Goal: Information Seeking & Learning: Learn about a topic

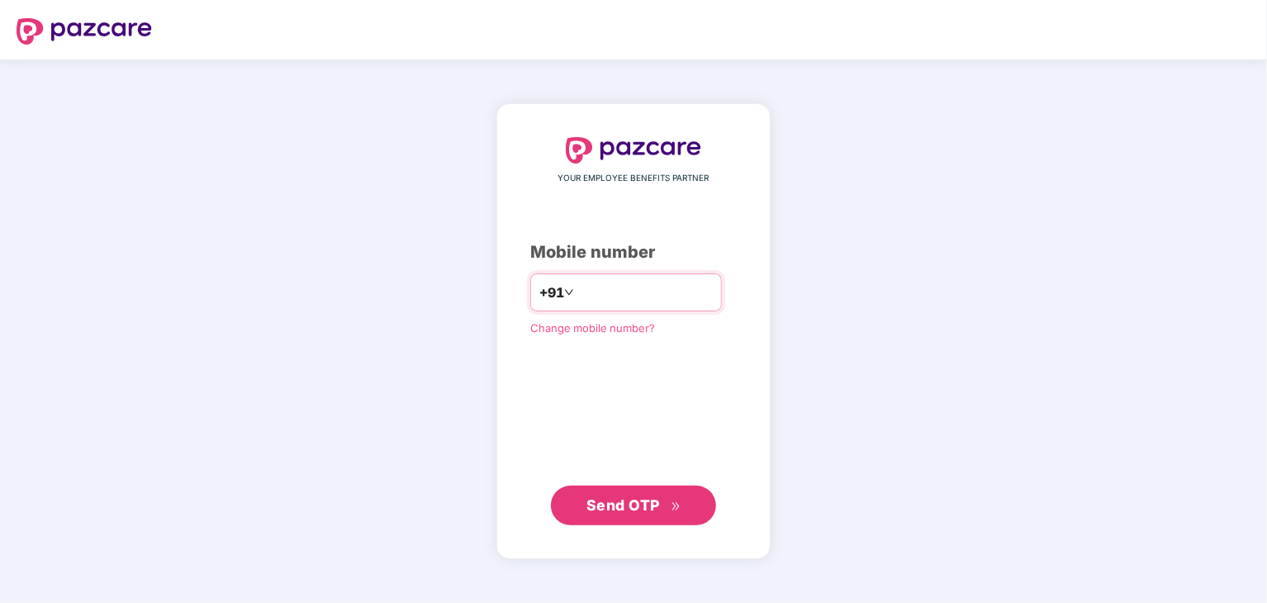
click at [623, 292] on input "number" at bounding box center [644, 292] width 135 height 26
type input "**********"
click at [612, 500] on span "Send OTP" at bounding box center [622, 504] width 73 height 17
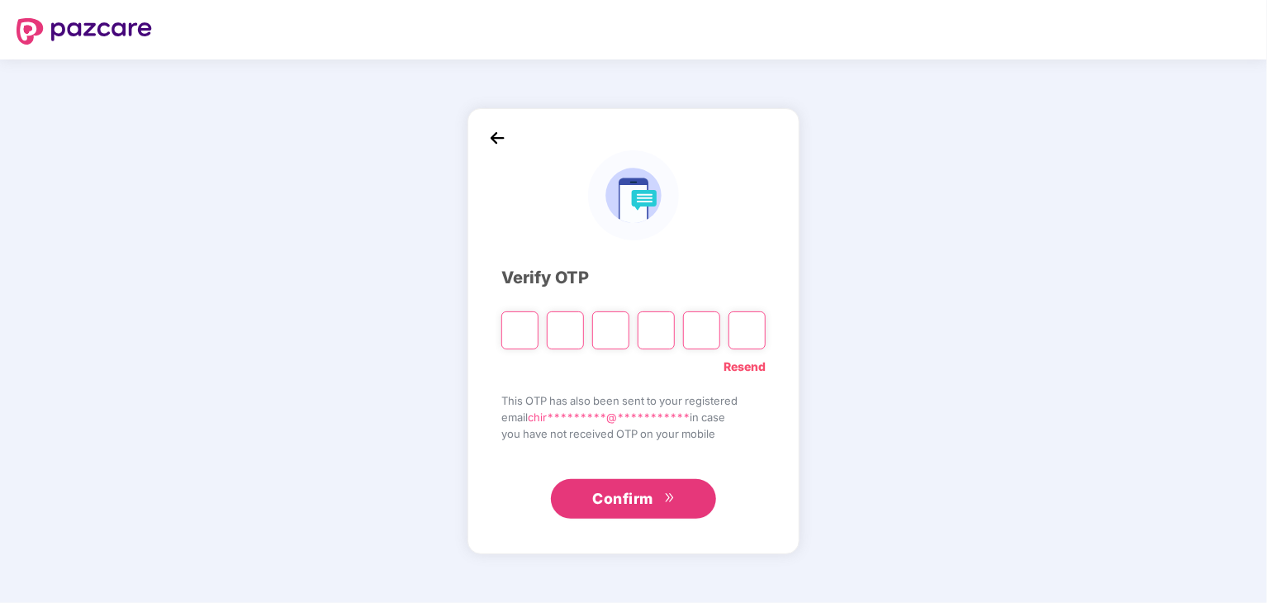
type input "*"
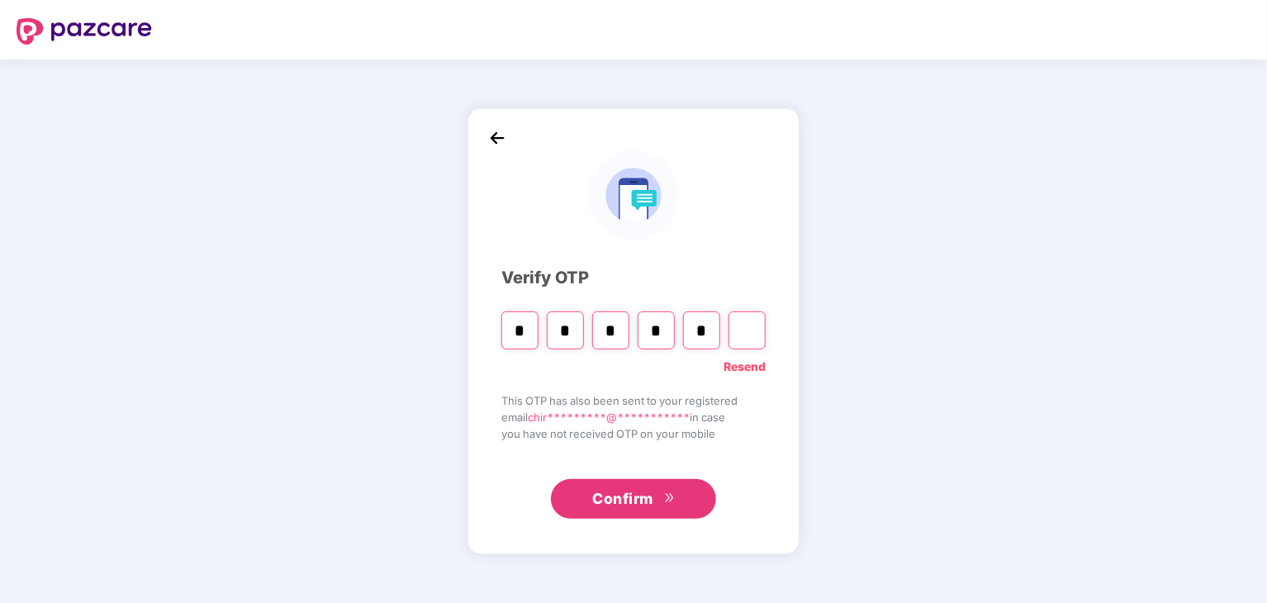
type input "*"
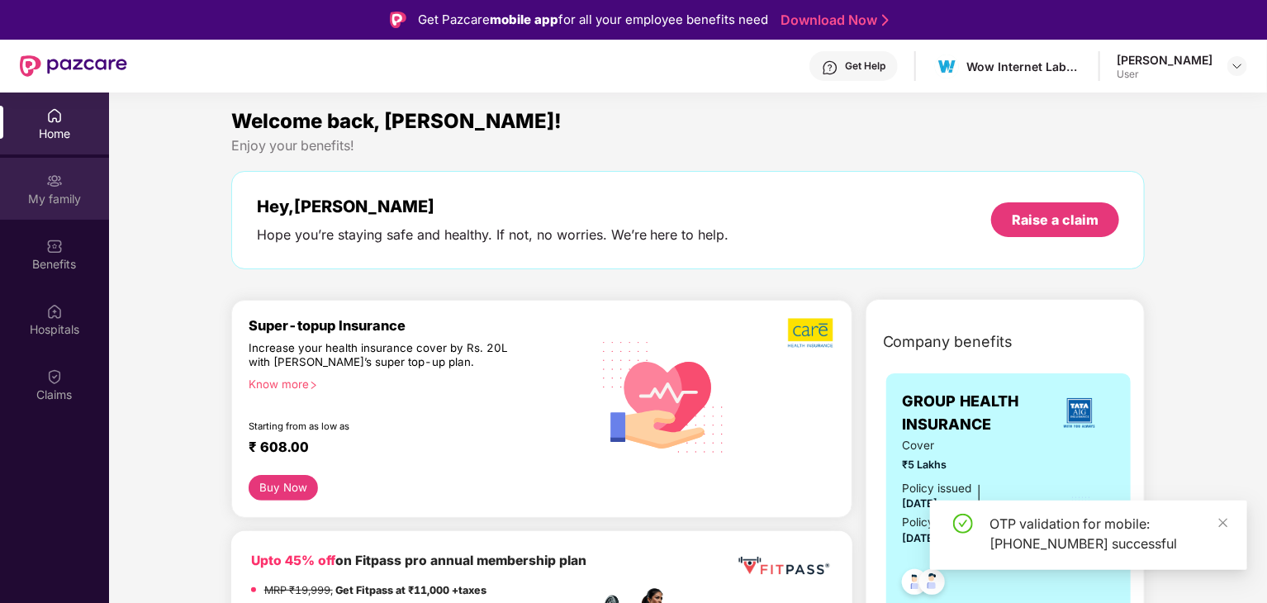
click at [46, 206] on div "My family" at bounding box center [54, 199] width 109 height 17
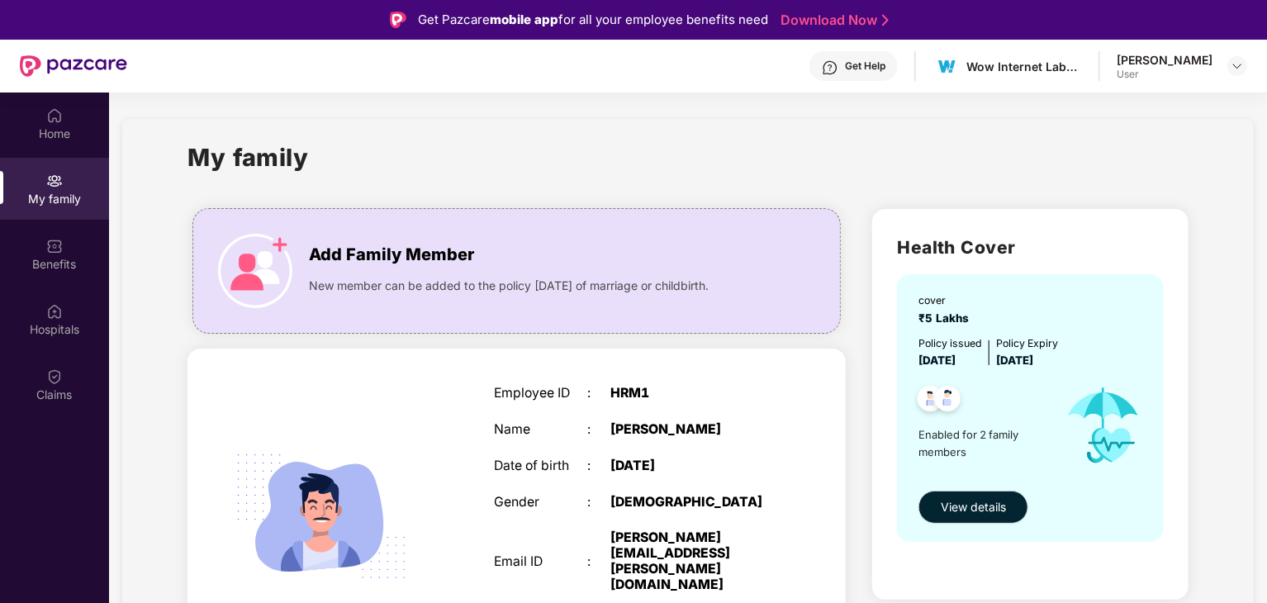
scroll to position [357, 0]
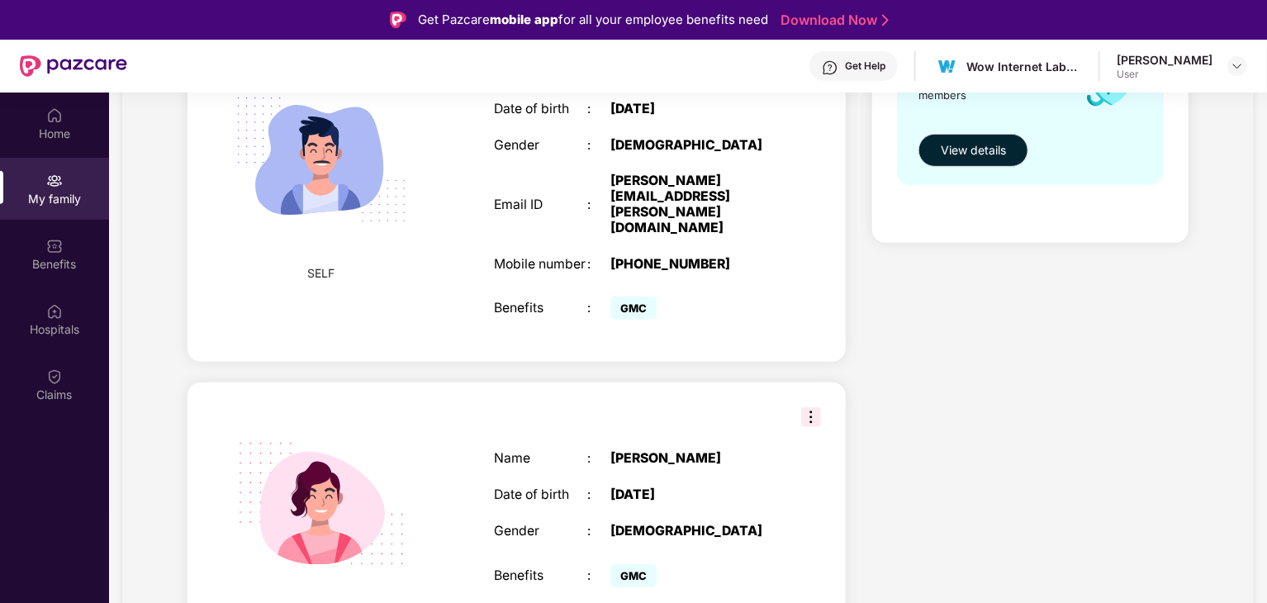
click at [803, 407] on img at bounding box center [811, 417] width 20 height 20
click at [872, 351] on div "Health Cover cover ₹5 Lakhs Policy issued [DATE] Policy Expiry [DATE] Enabled f…" at bounding box center [1030, 259] width 343 height 841
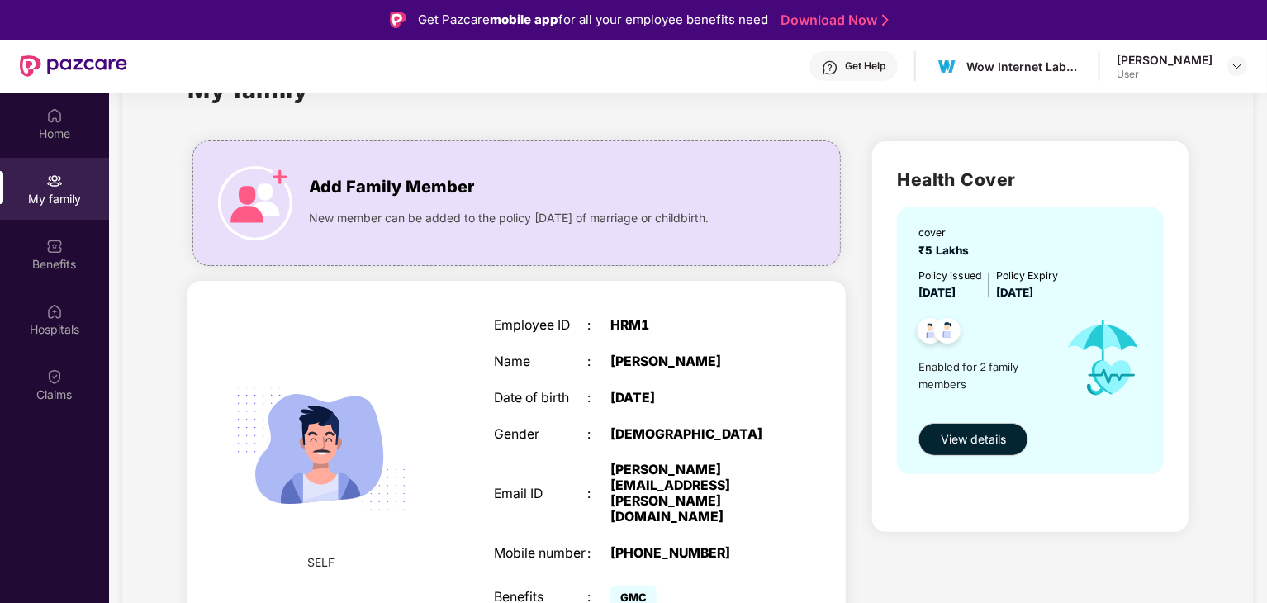
scroll to position [165, 0]
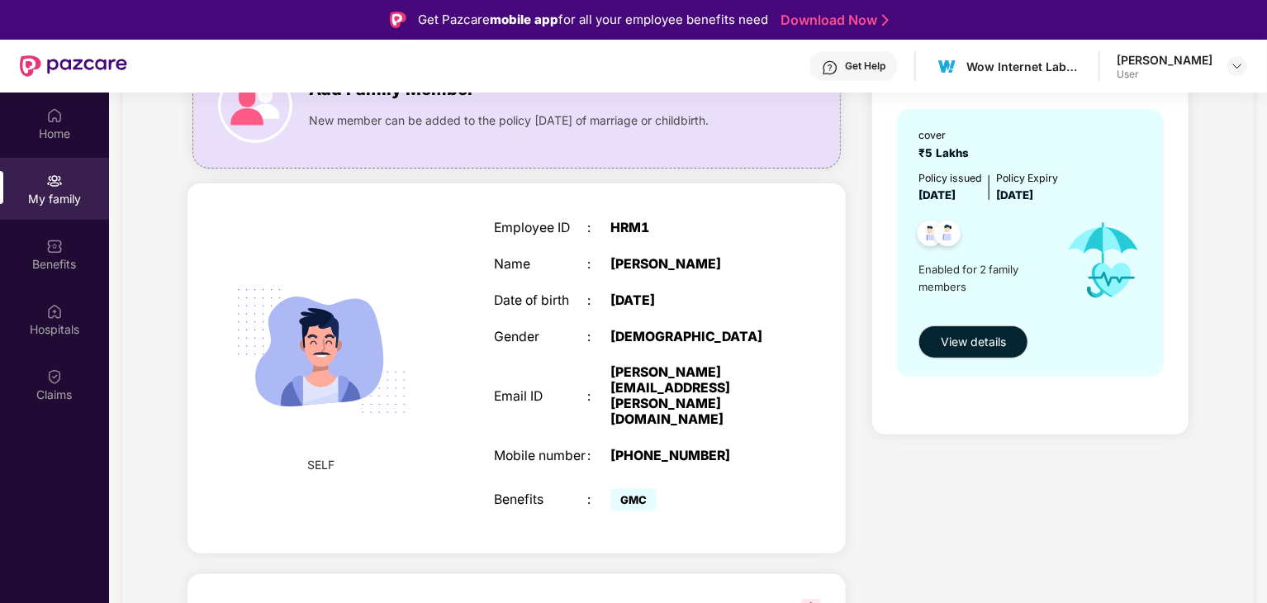
click at [643, 249] on div "Employee ID : HRM1 Name : [PERSON_NAME] Date of birth : [DEMOGRAPHIC_DATA] Gend…" at bounding box center [633, 368] width 313 height 337
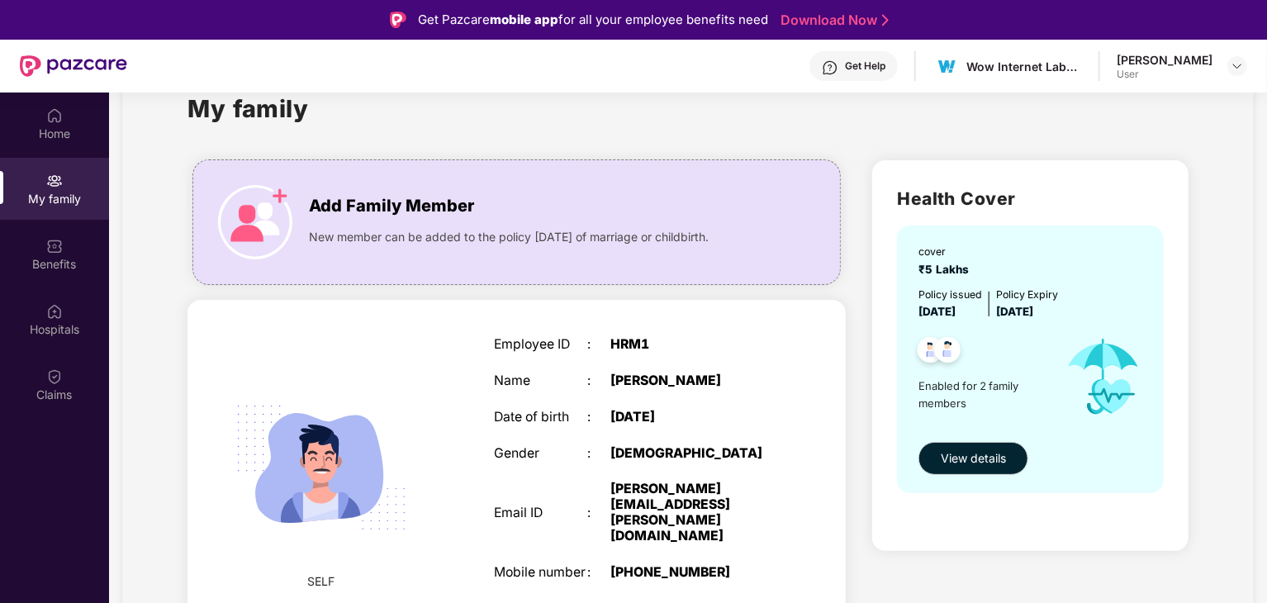
scroll to position [0, 0]
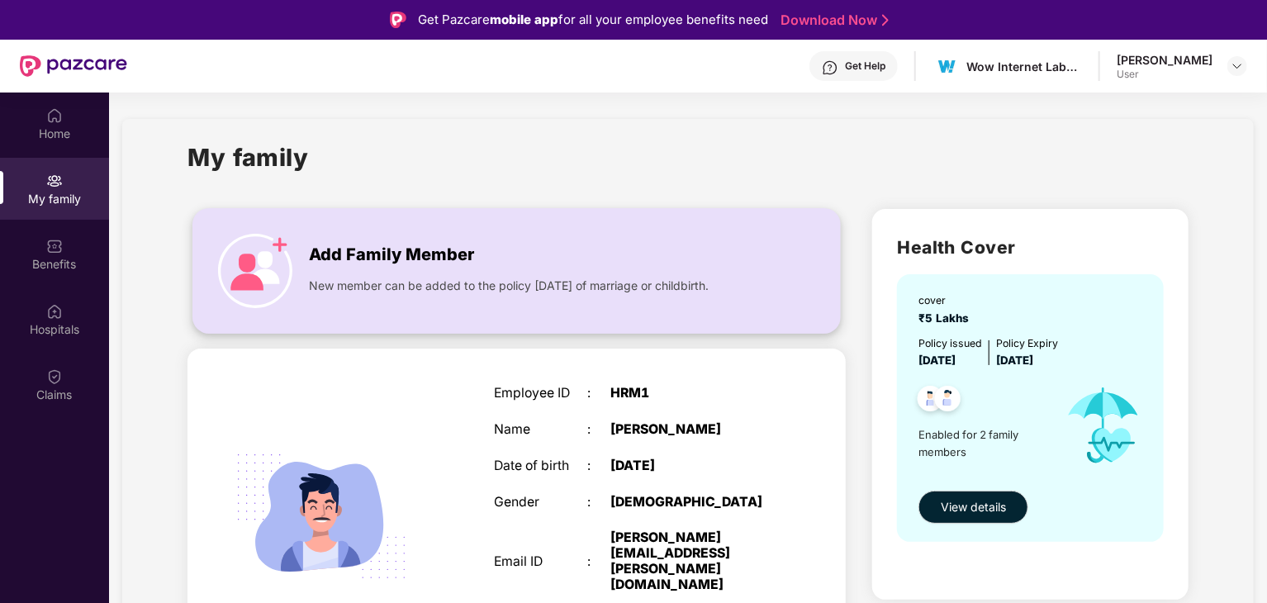
click at [659, 285] on span "New member can be added to the policy [DATE] of marriage or childbirth." at bounding box center [509, 286] width 400 height 18
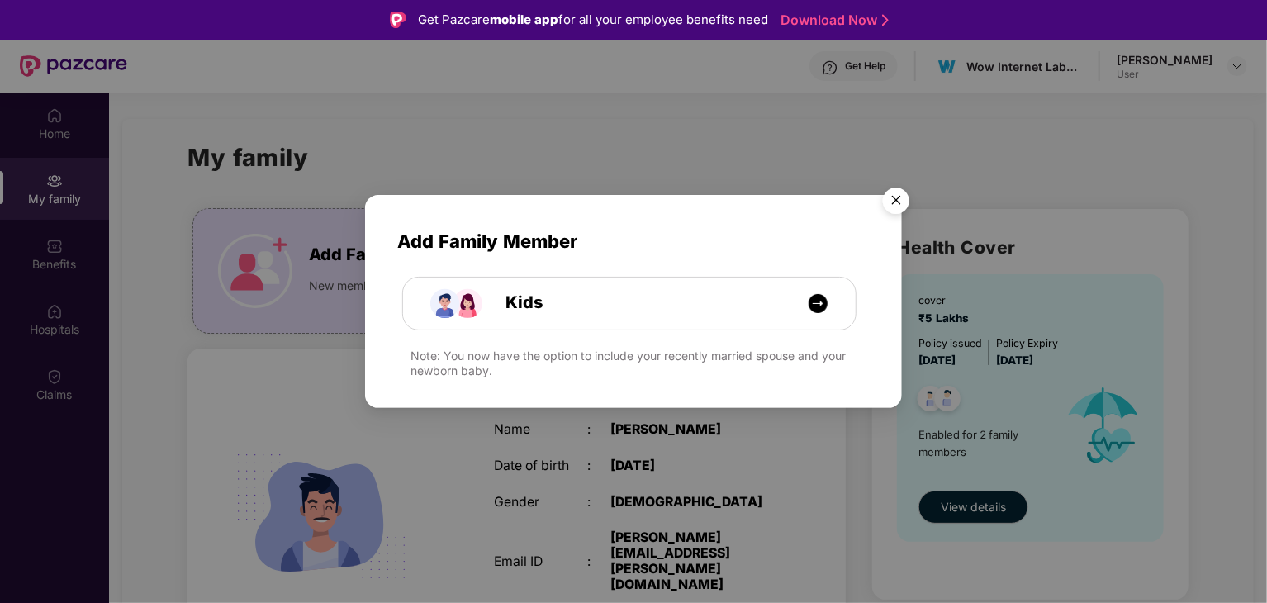
click at [892, 209] on img "Close" at bounding box center [896, 203] width 46 height 46
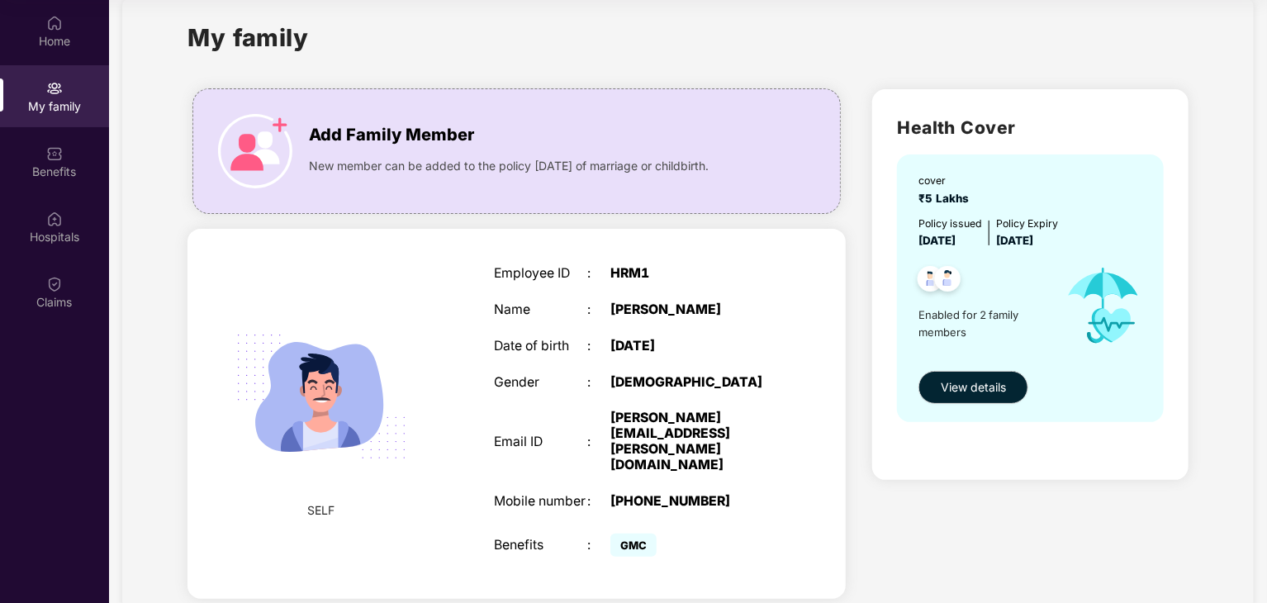
scroll to position [26, 0]
click at [331, 377] on img at bounding box center [321, 397] width 210 height 210
click at [44, 173] on div "Benefits" at bounding box center [54, 171] width 109 height 17
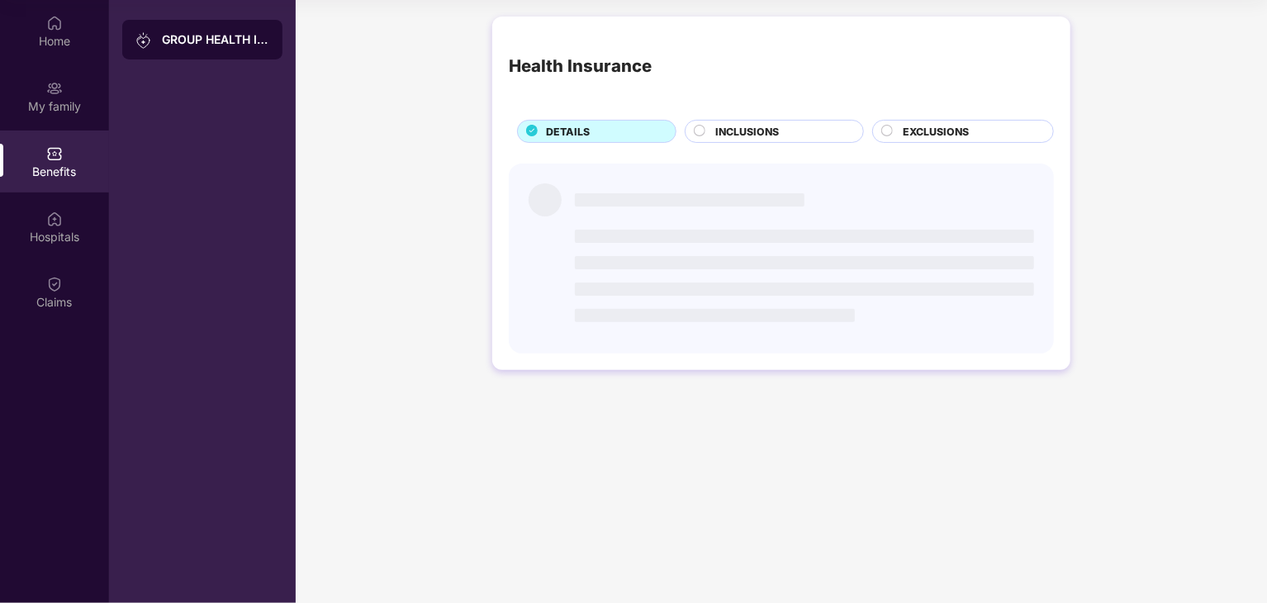
scroll to position [0, 0]
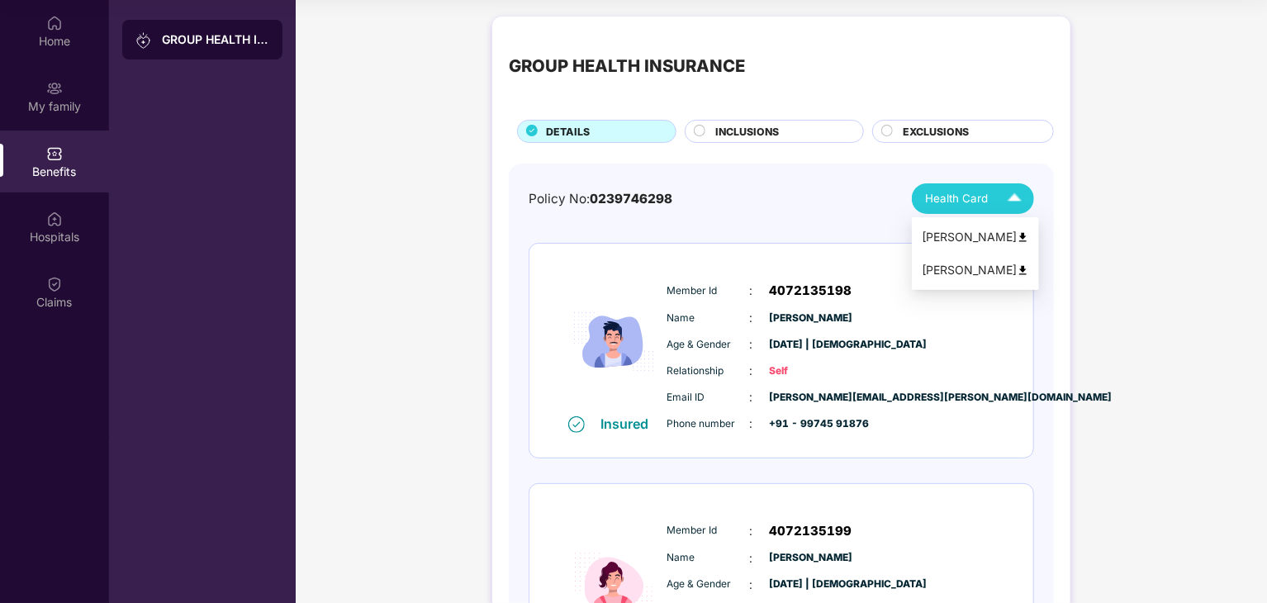
click at [991, 200] on div "Health Card" at bounding box center [977, 198] width 104 height 29
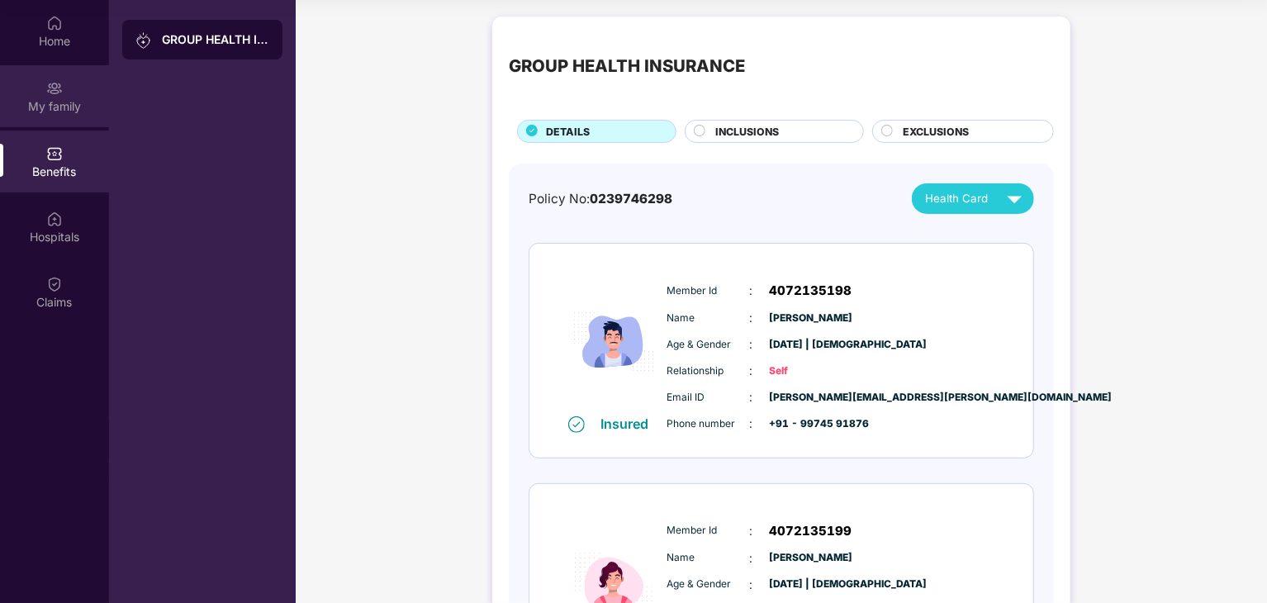
click at [93, 107] on div "My family" at bounding box center [54, 106] width 109 height 17
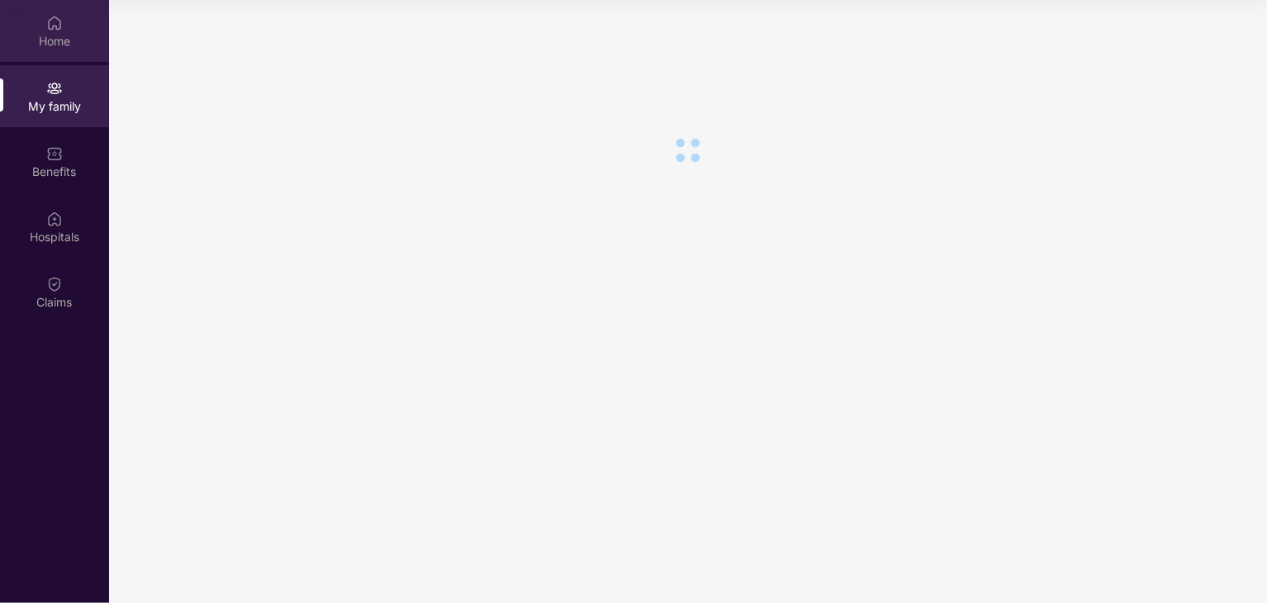
click at [57, 39] on div "Home" at bounding box center [54, 41] width 109 height 17
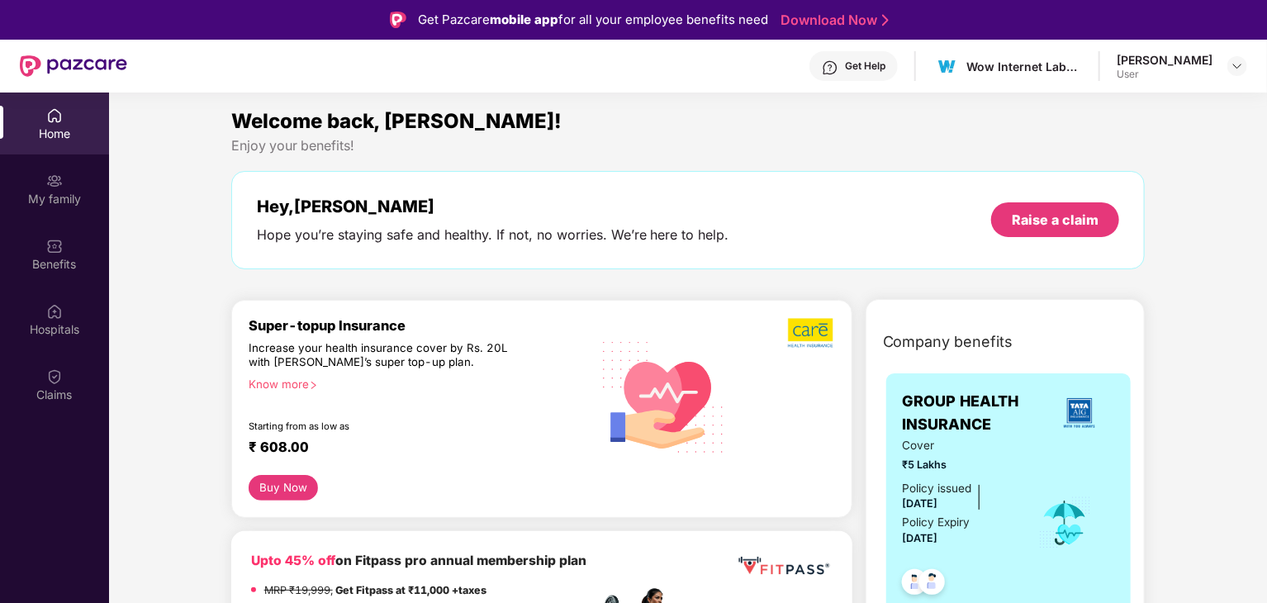
click at [1205, 74] on div "User" at bounding box center [1164, 74] width 96 height 13
click at [1228, 66] on div at bounding box center [1237, 66] width 20 height 20
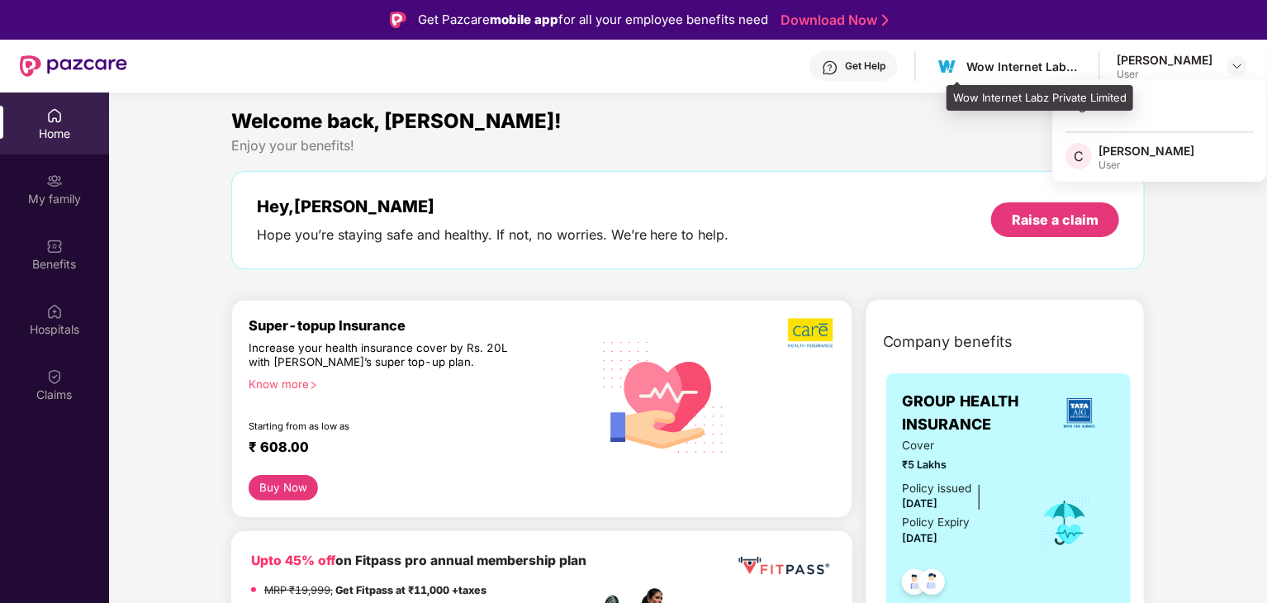
click at [994, 71] on div "Wow Internet Labz Private Limited" at bounding box center [1024, 67] width 116 height 16
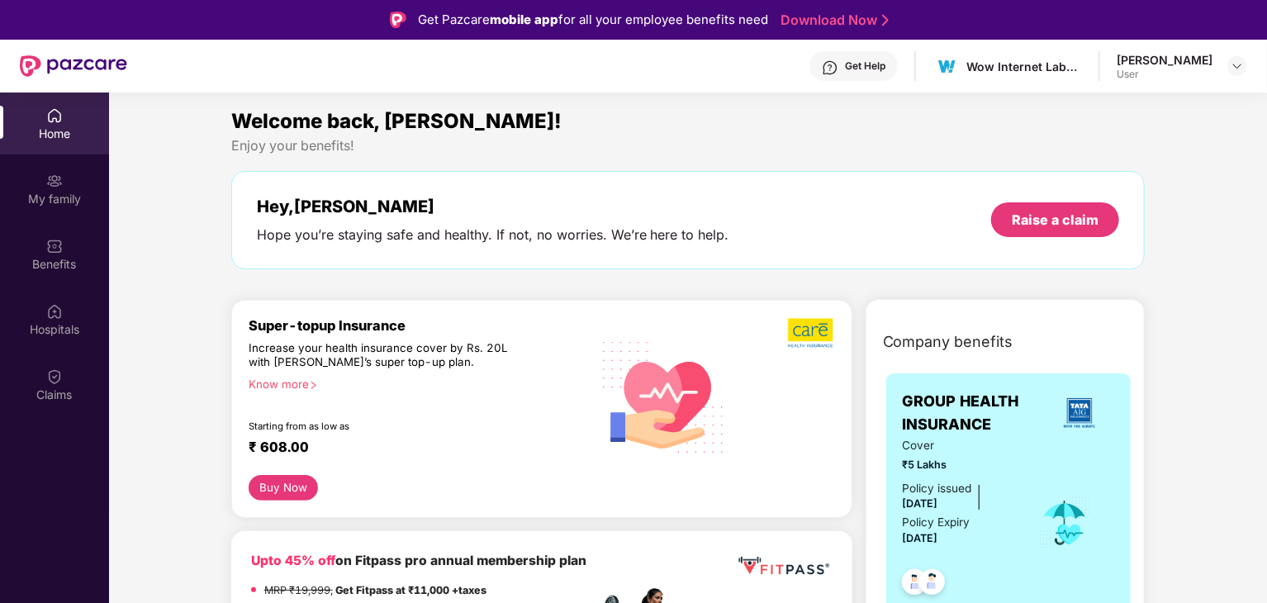
click at [825, 137] on div "Enjoy your benefits!" at bounding box center [688, 145] width 914 height 17
